Goal: Task Accomplishment & Management: Manage account settings

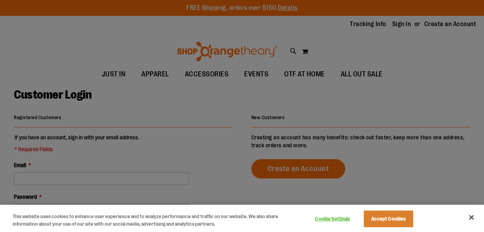
click at [105, 178] on div at bounding box center [242, 116] width 484 height 232
click at [112, 177] on div at bounding box center [242, 116] width 484 height 232
click at [471, 216] on button "Close" at bounding box center [470, 216] width 17 height 17
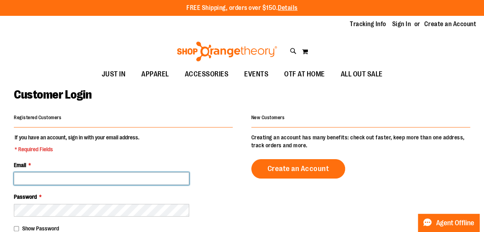
click at [142, 180] on input "Email *" at bounding box center [101, 178] width 175 height 13
type input "**********"
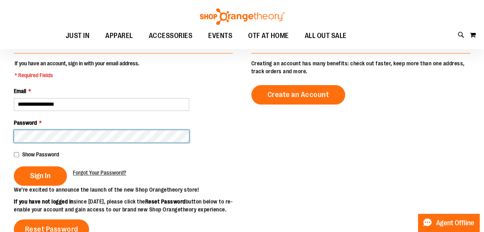
scroll to position [76, 0]
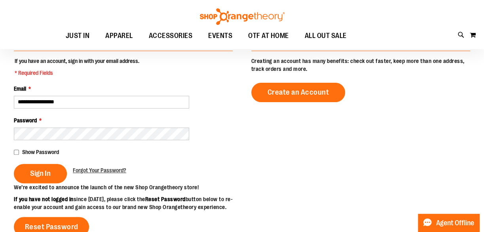
click at [37, 153] on span "Show Password" at bounding box center [40, 152] width 37 height 6
click at [49, 174] on span "Sign In" at bounding box center [40, 173] width 21 height 9
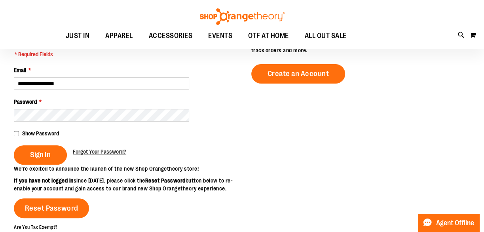
scroll to position [115, 0]
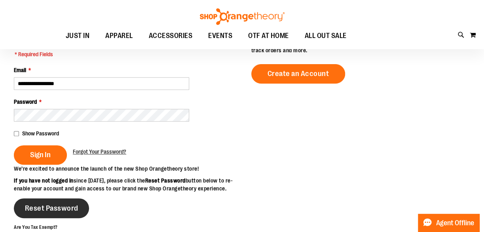
click at [79, 218] on link "Reset Password" at bounding box center [51, 208] width 75 height 20
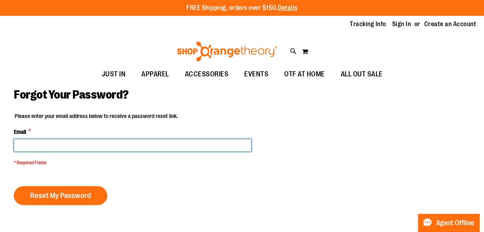
click at [97, 145] on input "Email *" at bounding box center [132, 145] width 237 height 13
type input "**********"
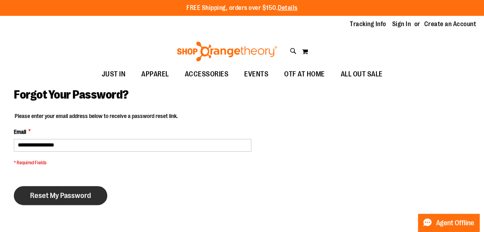
click at [60, 194] on span "Reset My Password" at bounding box center [60, 195] width 61 height 9
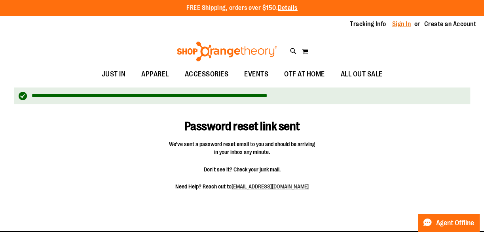
click at [395, 26] on link "Sign In" at bounding box center [401, 24] width 19 height 9
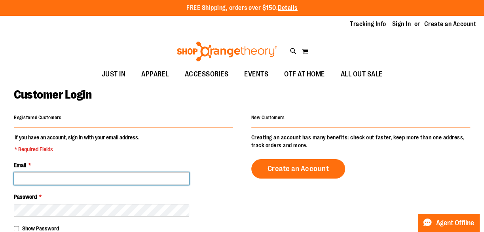
click at [103, 177] on input "Email *" at bounding box center [101, 178] width 175 height 13
type input "**********"
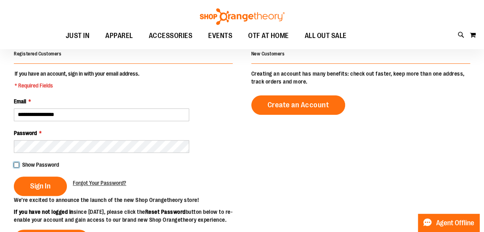
scroll to position [64, 0]
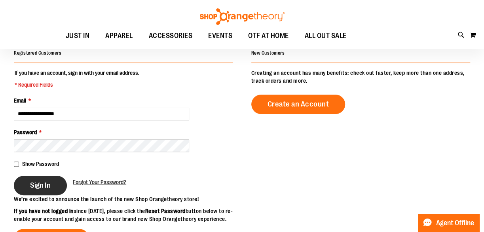
click at [51, 185] on span "Sign In" at bounding box center [40, 185] width 21 height 9
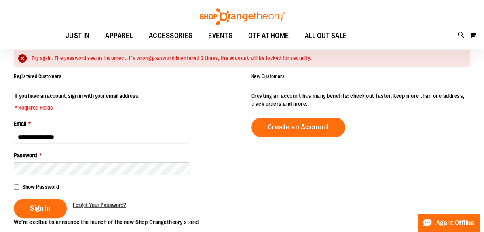
scroll to position [66, 0]
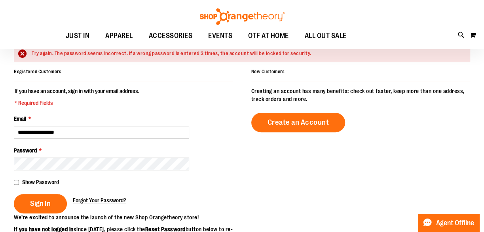
click at [114, 199] on span "Forgot Your Password?" at bounding box center [99, 200] width 53 height 6
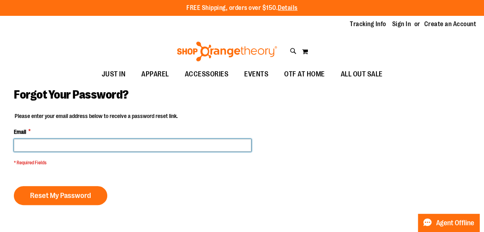
click at [76, 146] on input "Email *" at bounding box center [132, 145] width 237 height 13
type input "**********"
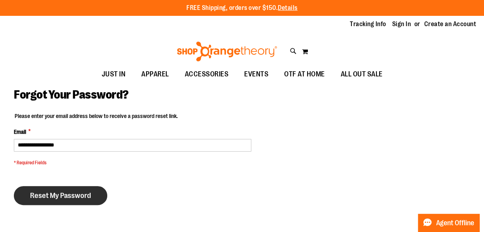
click at [81, 193] on span "Reset My Password" at bounding box center [60, 195] width 61 height 9
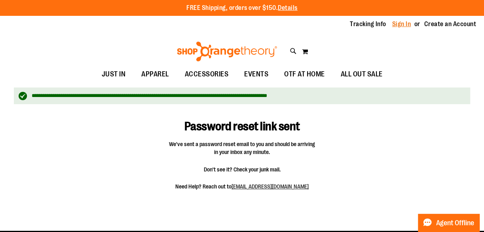
click at [395, 24] on link "Sign In" at bounding box center [401, 24] width 19 height 9
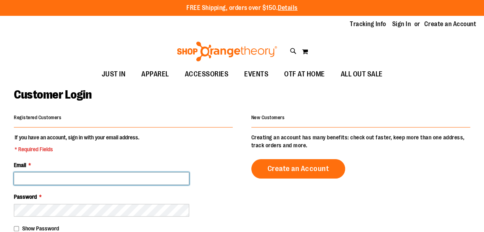
click at [73, 180] on input "Email *" at bounding box center [101, 178] width 175 height 13
type input "**********"
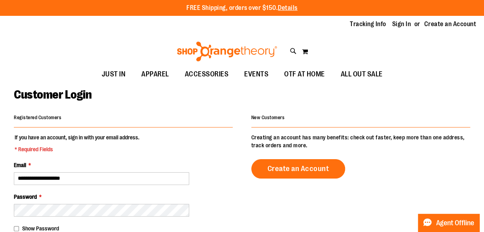
click at [56, 226] on span "Show Password" at bounding box center [40, 228] width 37 height 6
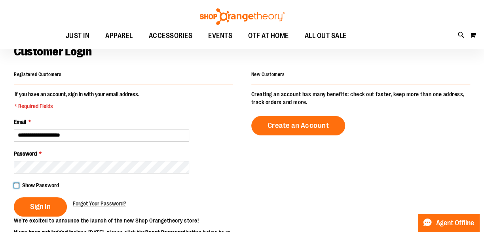
scroll to position [61, 0]
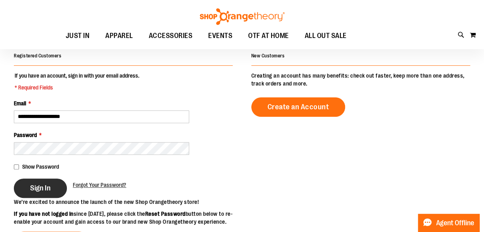
click at [54, 183] on button "Sign In" at bounding box center [40, 187] width 53 height 19
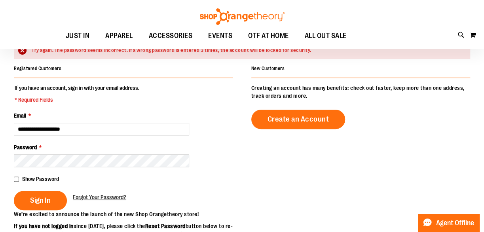
scroll to position [69, 0]
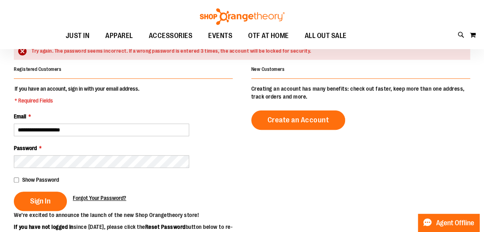
click at [114, 197] on span "Forgot Your Password?" at bounding box center [99, 198] width 53 height 6
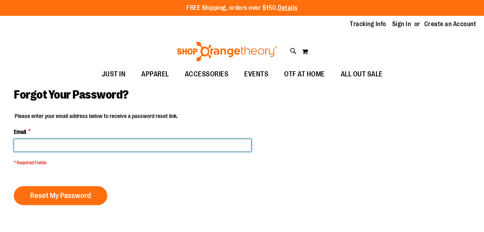
click at [97, 147] on input "Email *" at bounding box center [132, 145] width 237 height 13
type input "**********"
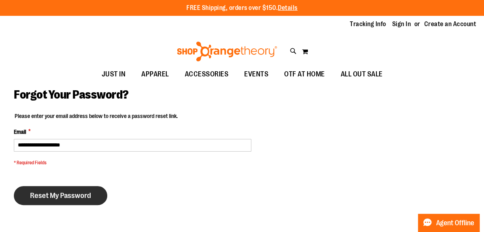
click at [75, 194] on span "Reset My Password" at bounding box center [60, 195] width 61 height 9
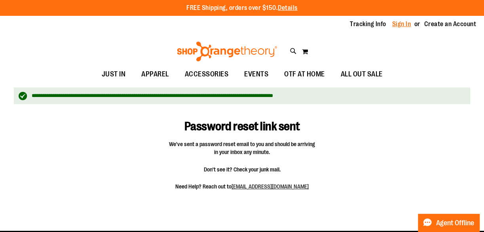
click at [399, 24] on link "Sign In" at bounding box center [401, 24] width 19 height 9
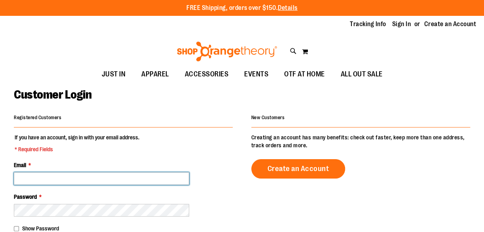
click at [130, 179] on input "Email *" at bounding box center [101, 178] width 175 height 13
type input "**********"
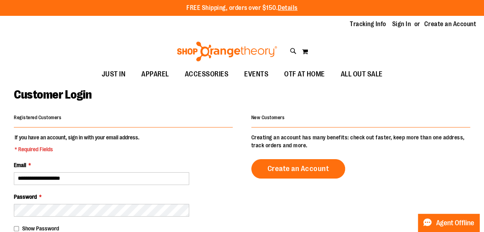
click at [55, 227] on span "Show Password" at bounding box center [40, 228] width 37 height 6
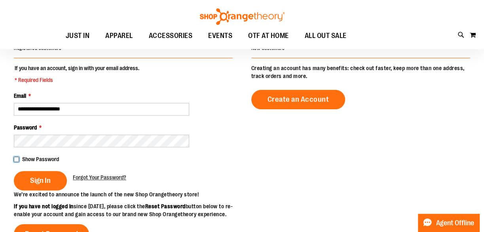
scroll to position [67, 0]
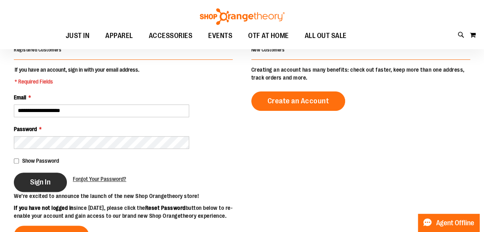
click at [36, 181] on span "Sign In" at bounding box center [40, 182] width 21 height 9
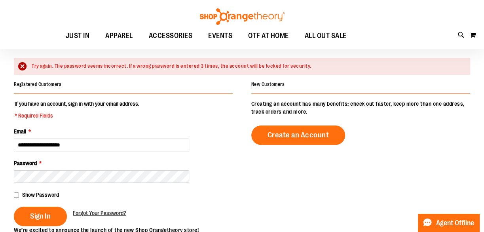
scroll to position [61, 0]
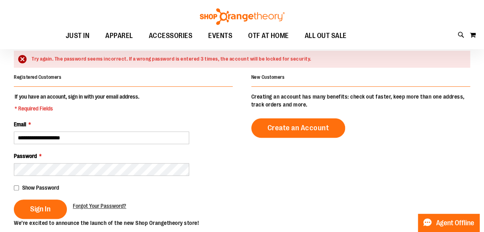
click at [30, 189] on span "Show Password" at bounding box center [40, 187] width 37 height 6
click at [40, 205] on span "Sign In" at bounding box center [40, 208] width 21 height 9
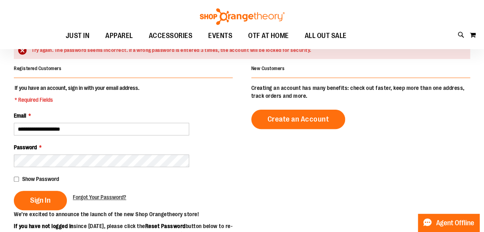
scroll to position [74, 0]
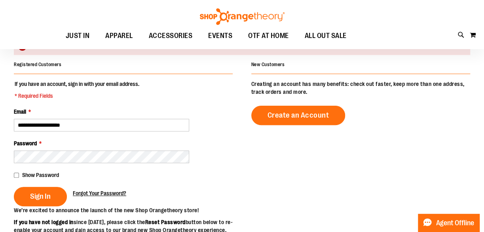
click at [114, 193] on span "Forgot Your Password?" at bounding box center [99, 193] width 53 height 6
